Goal: Transaction & Acquisition: Book appointment/travel/reservation

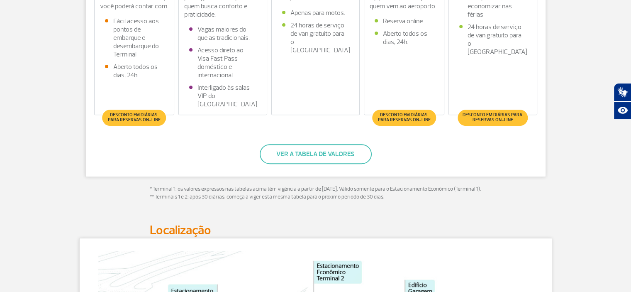
scroll to position [332, 0]
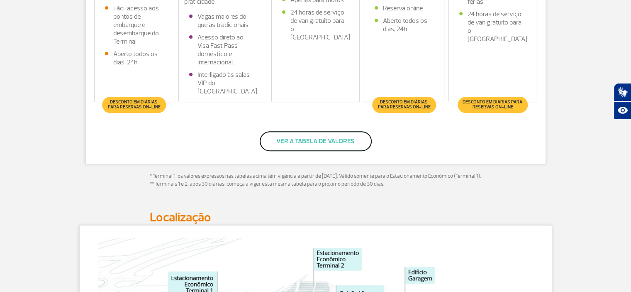
click at [335, 139] on button "Ver a tabela de valores" at bounding box center [316, 141] width 112 height 20
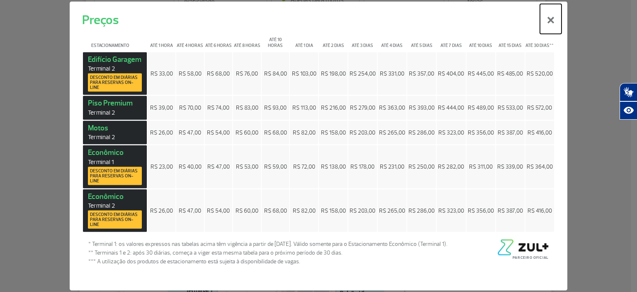
click at [550, 25] on button "×" at bounding box center [551, 19] width 22 height 30
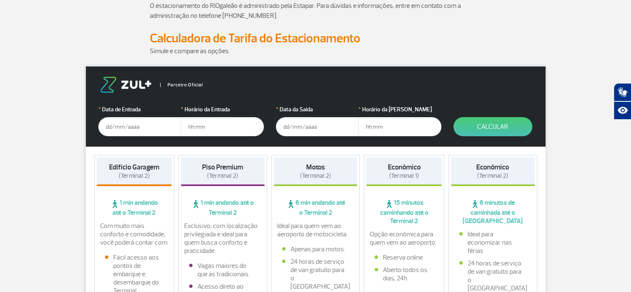
scroll to position [41, 0]
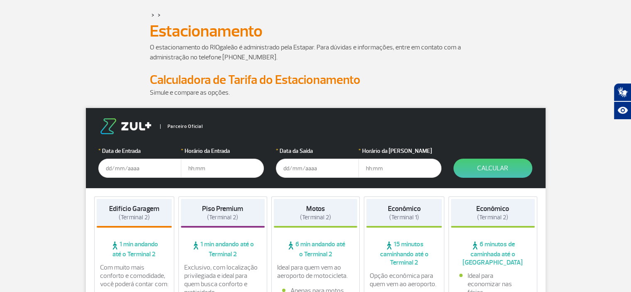
click at [126, 167] on input "text" at bounding box center [139, 167] width 83 height 19
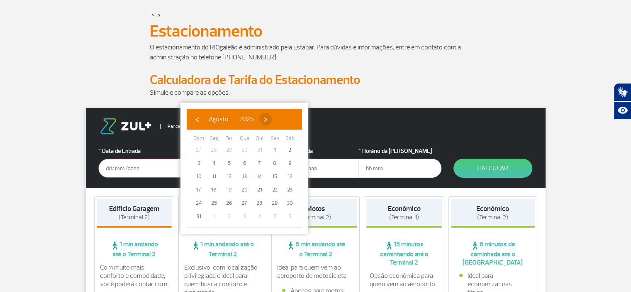
click at [272, 122] on span "›" at bounding box center [265, 119] width 12 height 12
click at [274, 151] on span "5" at bounding box center [274, 149] width 13 height 13
type input "[DATE]"
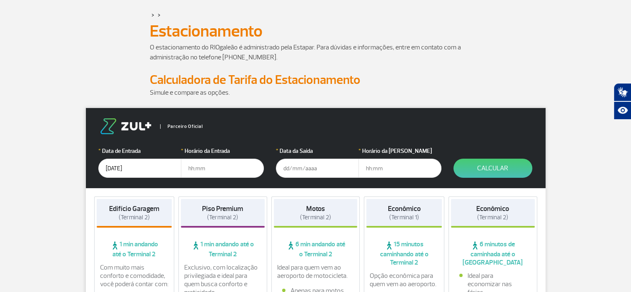
click at [202, 166] on input "text" at bounding box center [222, 167] width 83 height 19
type input "6"
type input "06:30"
click at [290, 169] on input "text" at bounding box center [317, 167] width 83 height 19
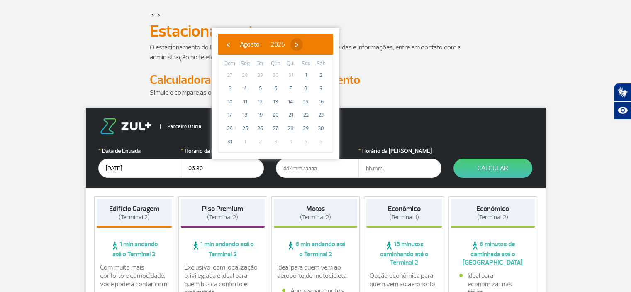
click at [303, 44] on span "›" at bounding box center [296, 44] width 12 height 12
click at [321, 76] on span "6" at bounding box center [320, 74] width 13 height 13
type input "[DATE]"
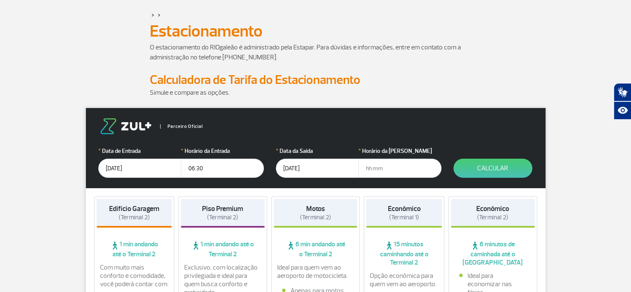
click at [369, 167] on input "text" at bounding box center [399, 167] width 83 height 19
type input "15:30"
click at [506, 170] on button "Calcular" at bounding box center [492, 167] width 79 height 19
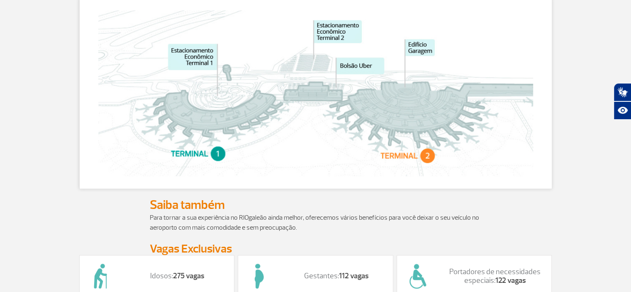
scroll to position [415, 0]
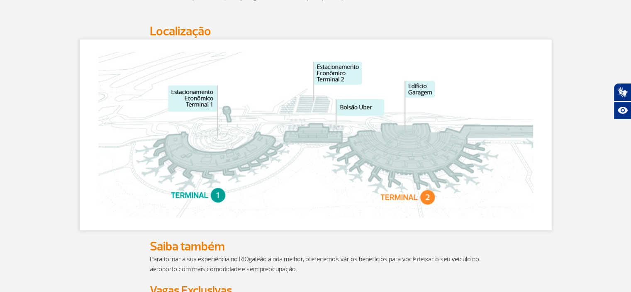
click at [326, 110] on img at bounding box center [315, 135] width 435 height 166
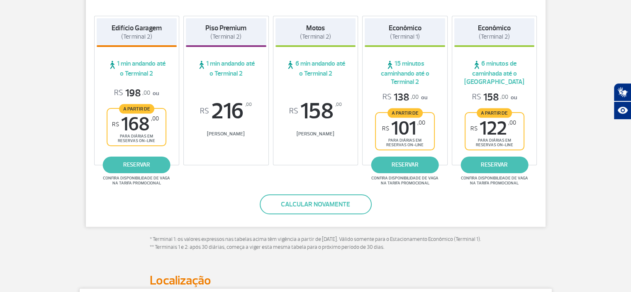
scroll to position [207, 0]
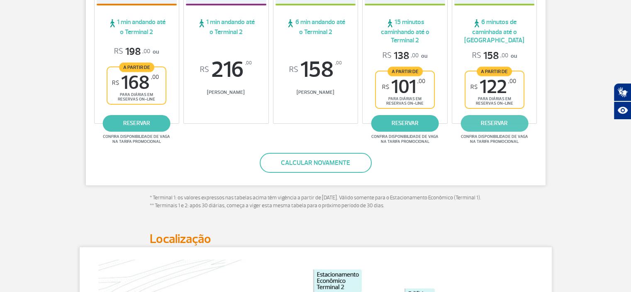
click at [491, 119] on link "reservar" at bounding box center [495, 123] width 68 height 17
